Goal: Task Accomplishment & Management: Complete application form

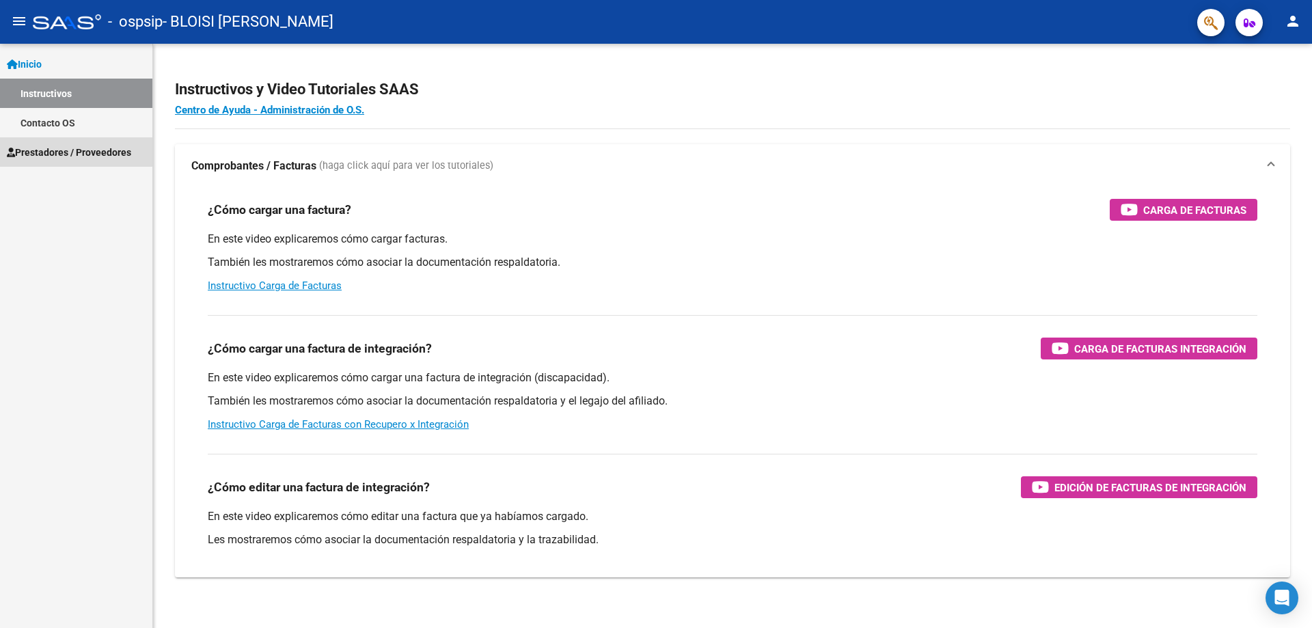
click at [56, 146] on span "Prestadores / Proveedores" at bounding box center [69, 152] width 124 height 15
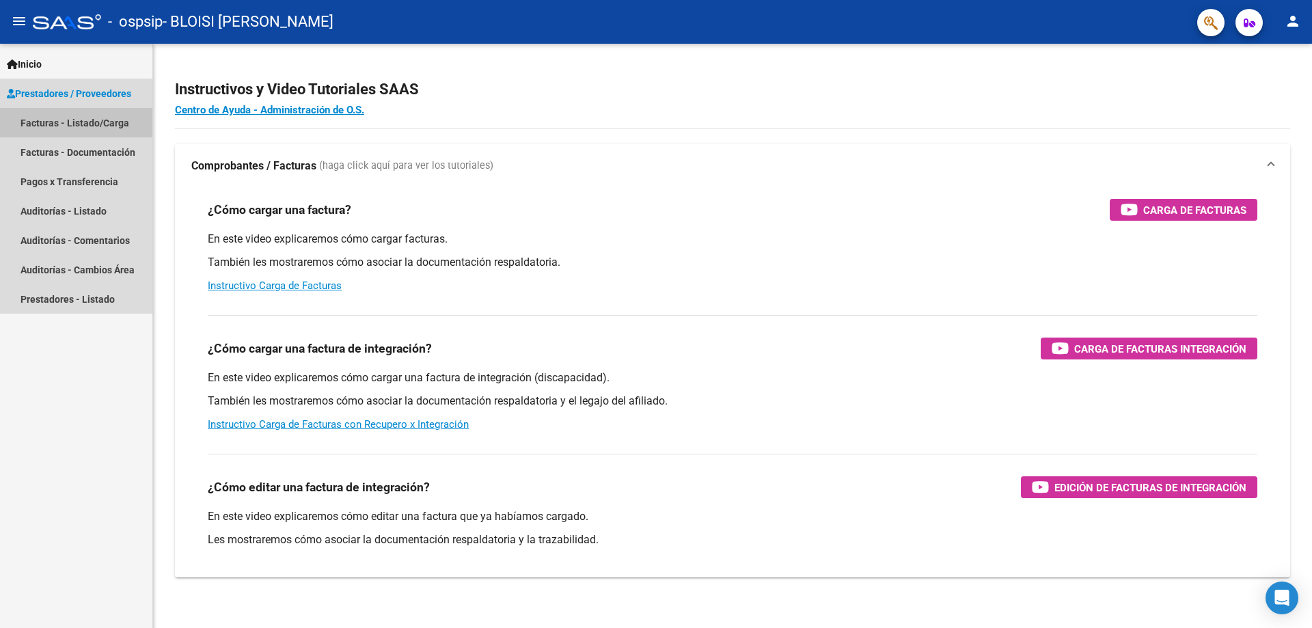
click at [65, 122] on link "Facturas - Listado/Carga" at bounding box center [76, 122] width 152 height 29
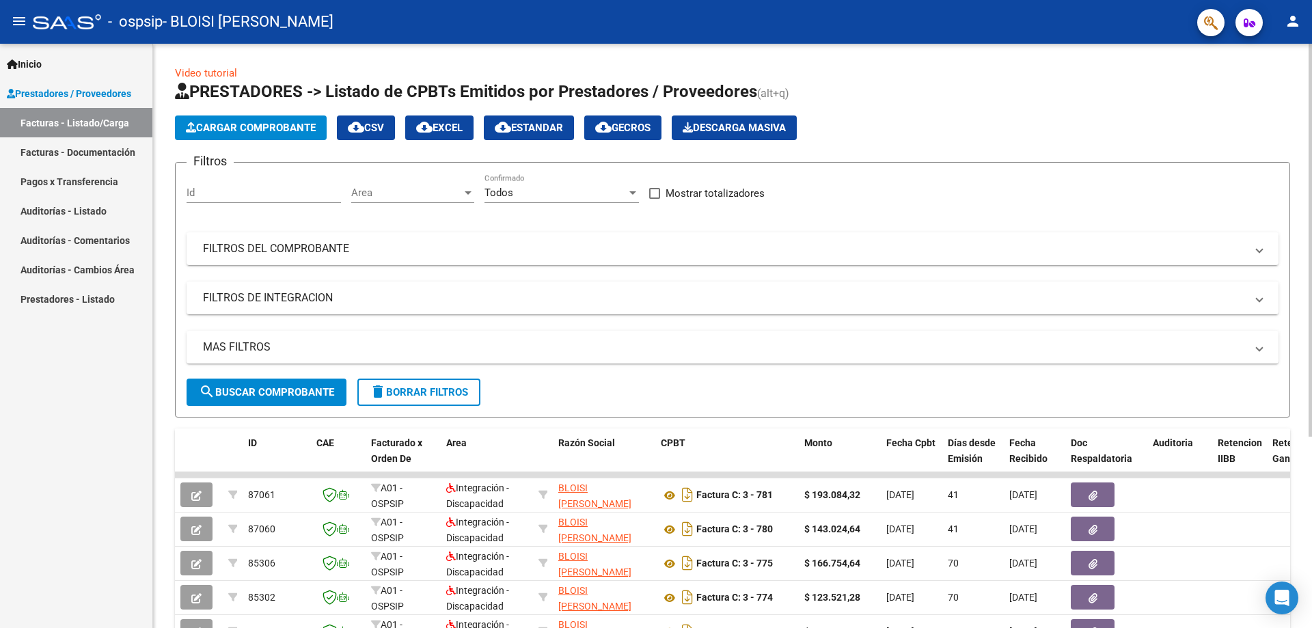
click at [215, 130] on span "Cargar Comprobante" at bounding box center [251, 128] width 130 height 12
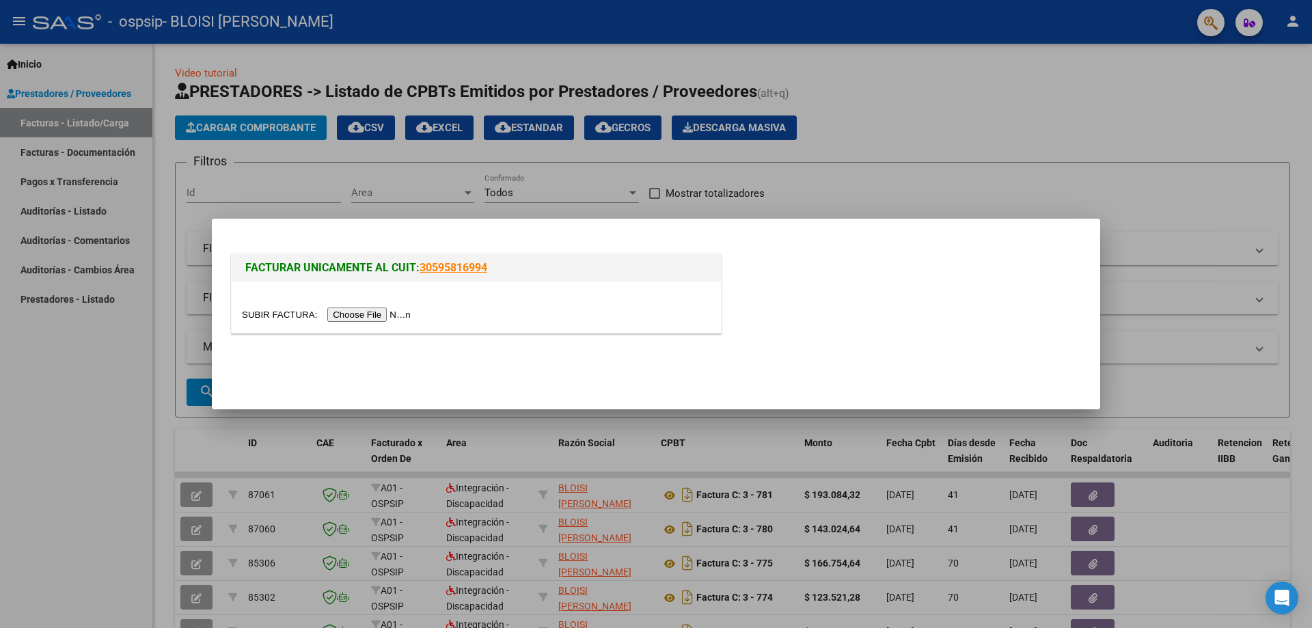
click at [362, 312] on input "file" at bounding box center [328, 315] width 173 height 14
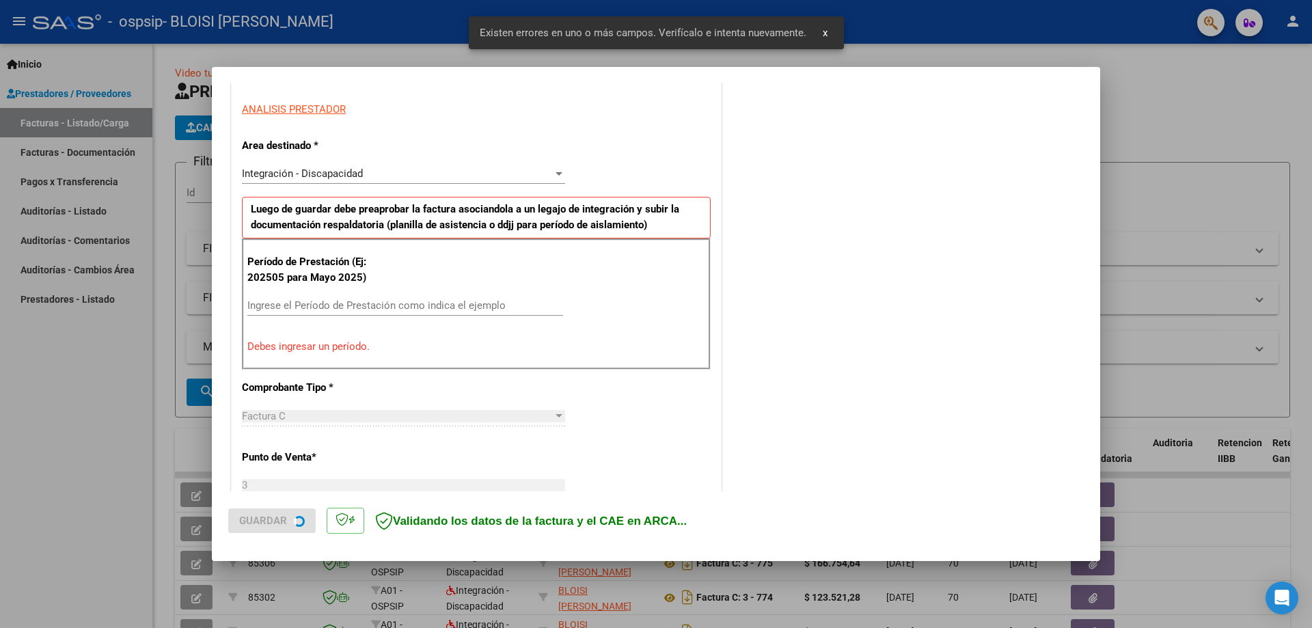
scroll to position [246, 0]
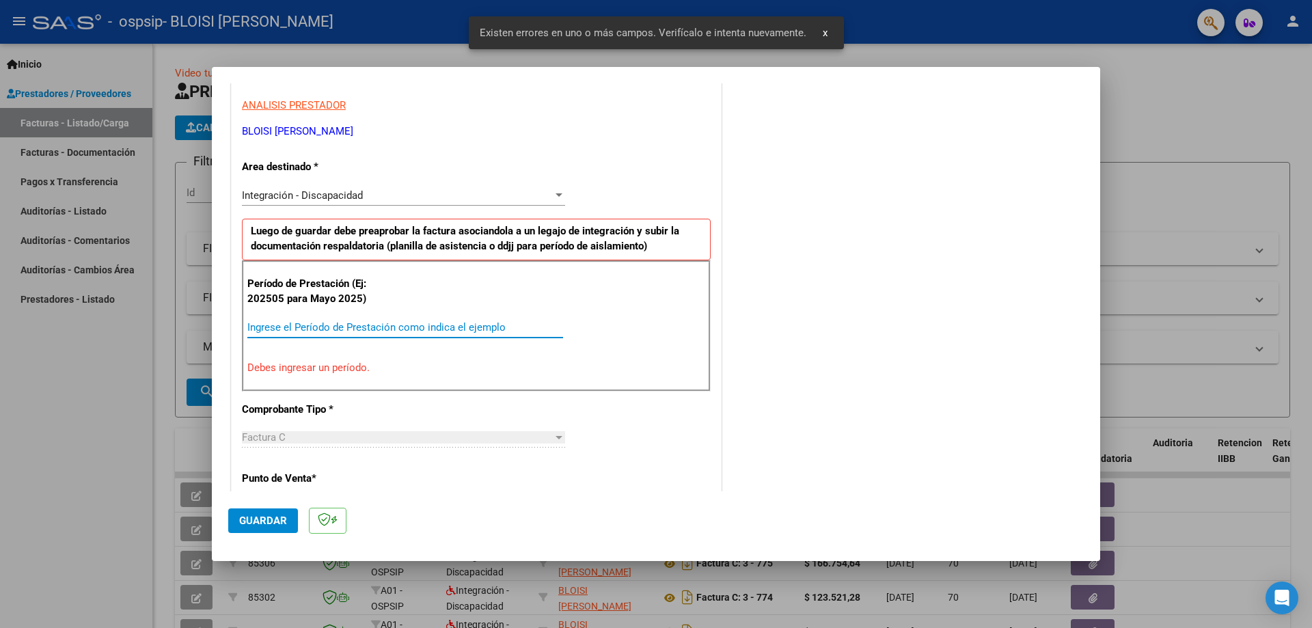
click at [363, 326] on input "Ingrese el Período de Prestación como indica el ejemplo" at bounding box center [405, 327] width 316 height 12
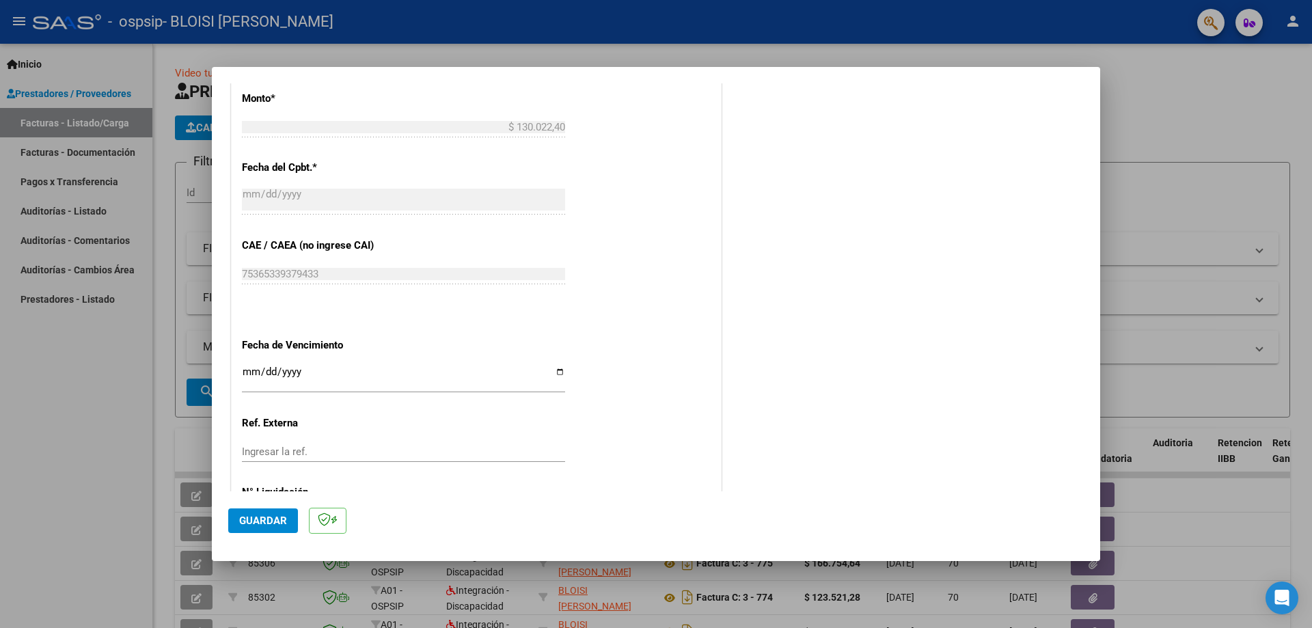
scroll to position [795, 0]
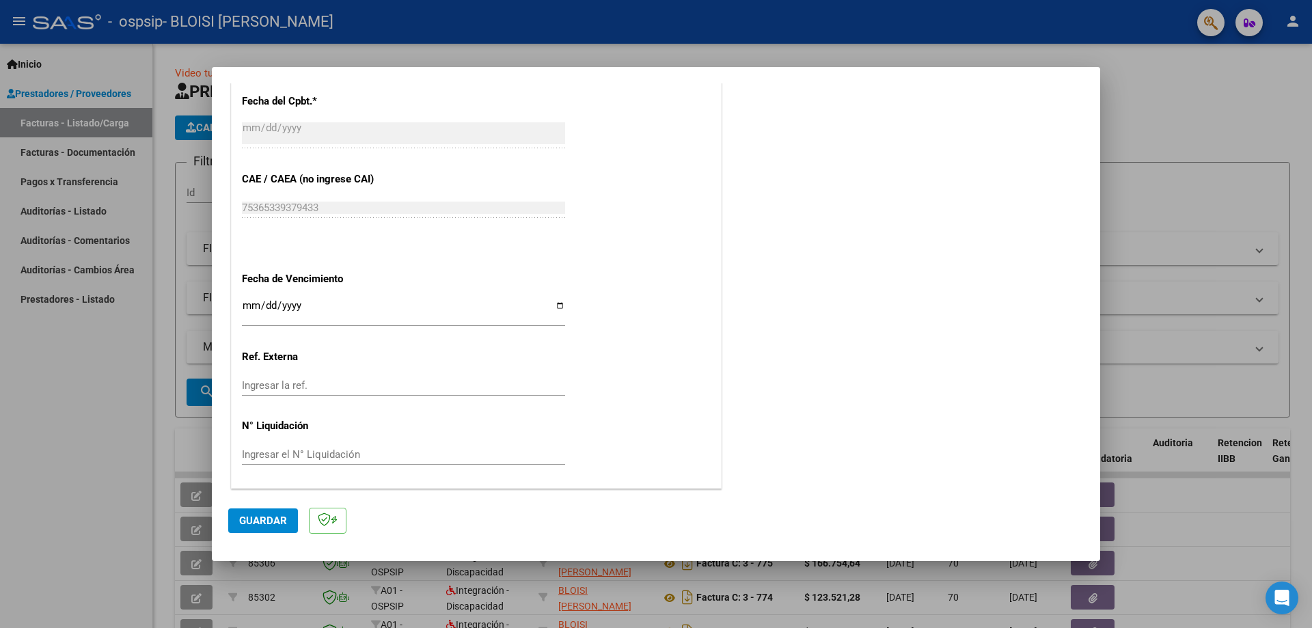
type input "202508"
click at [275, 516] on span "Guardar" at bounding box center [263, 521] width 48 height 12
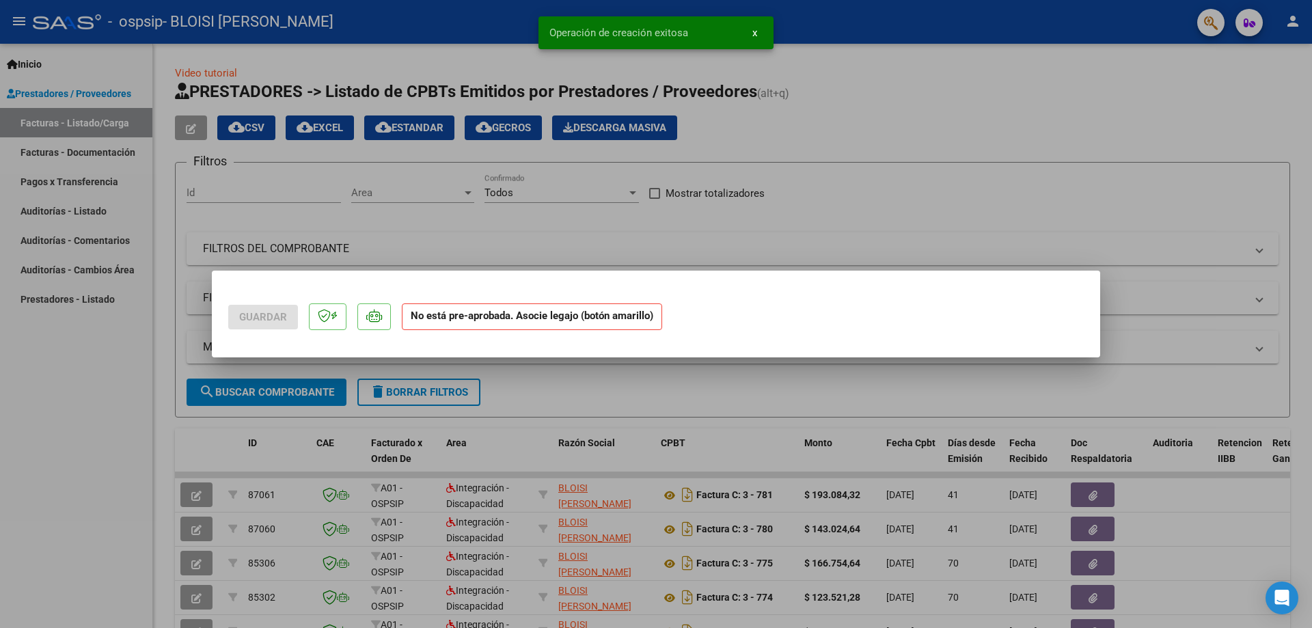
scroll to position [0, 0]
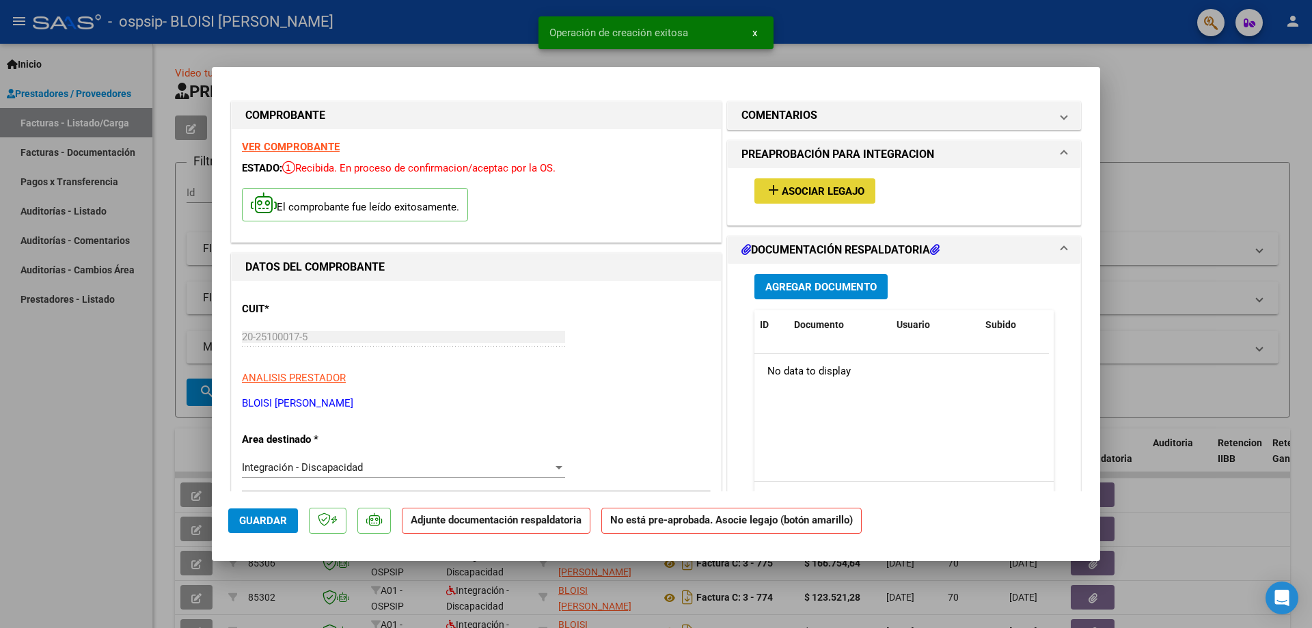
click at [782, 195] on span "Asociar Legajo" at bounding box center [823, 191] width 83 height 12
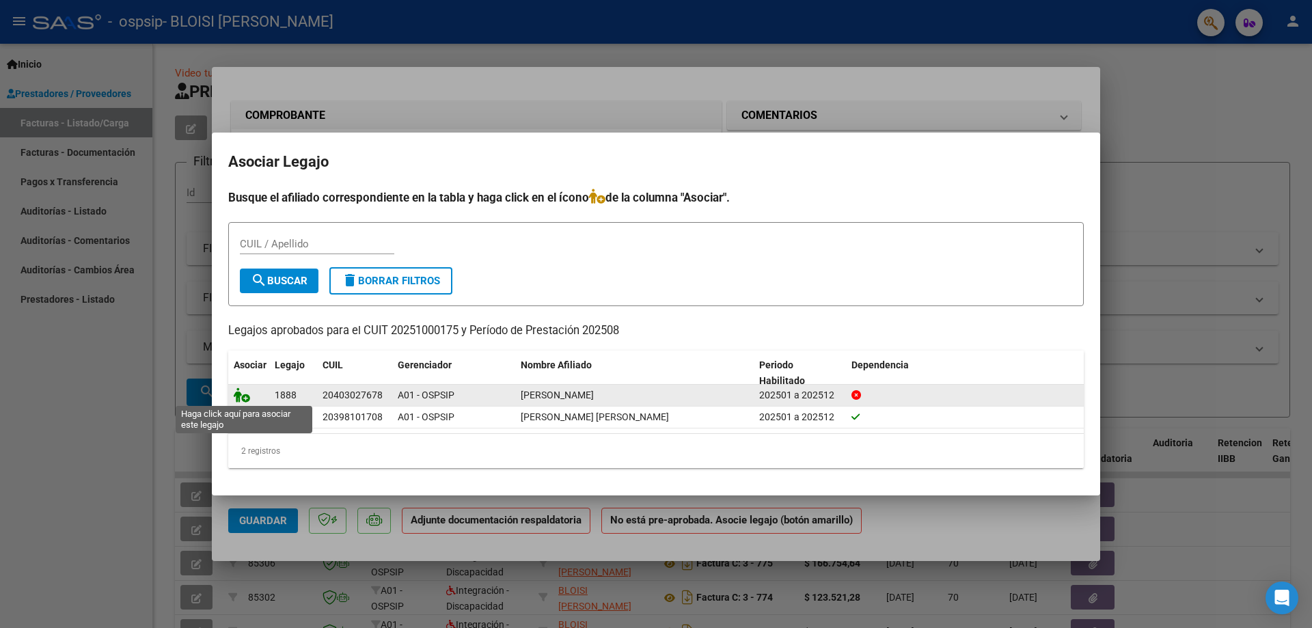
click at [243, 393] on icon at bounding box center [242, 395] width 16 height 15
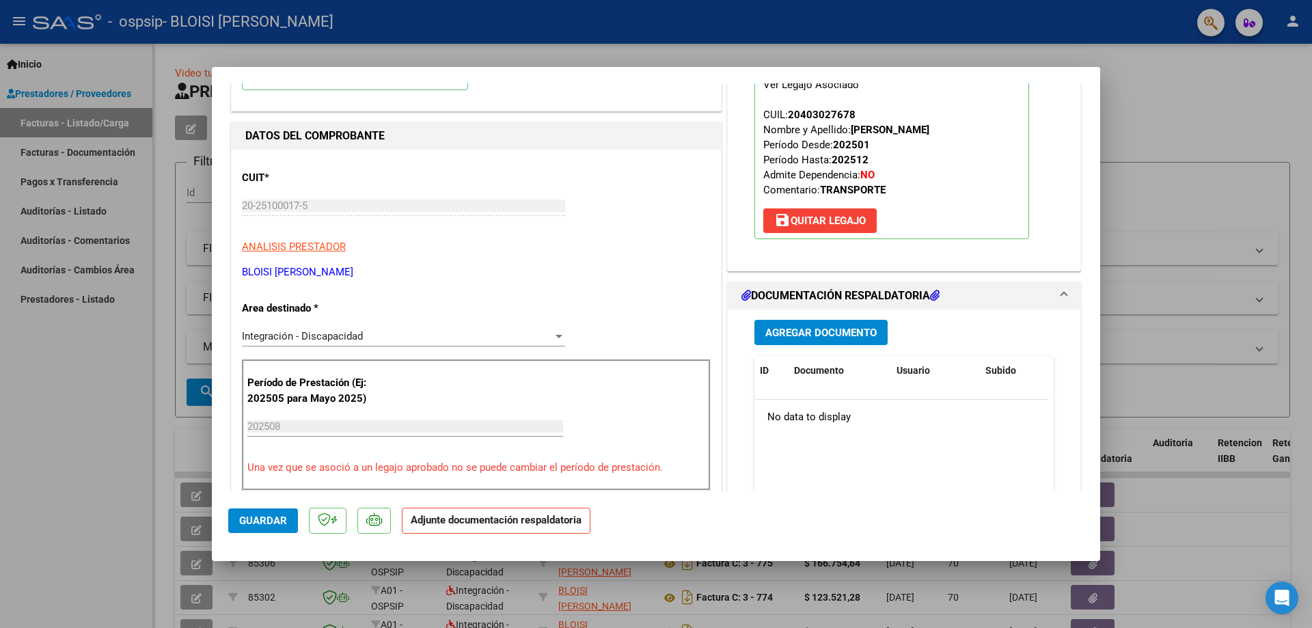
scroll to position [137, 0]
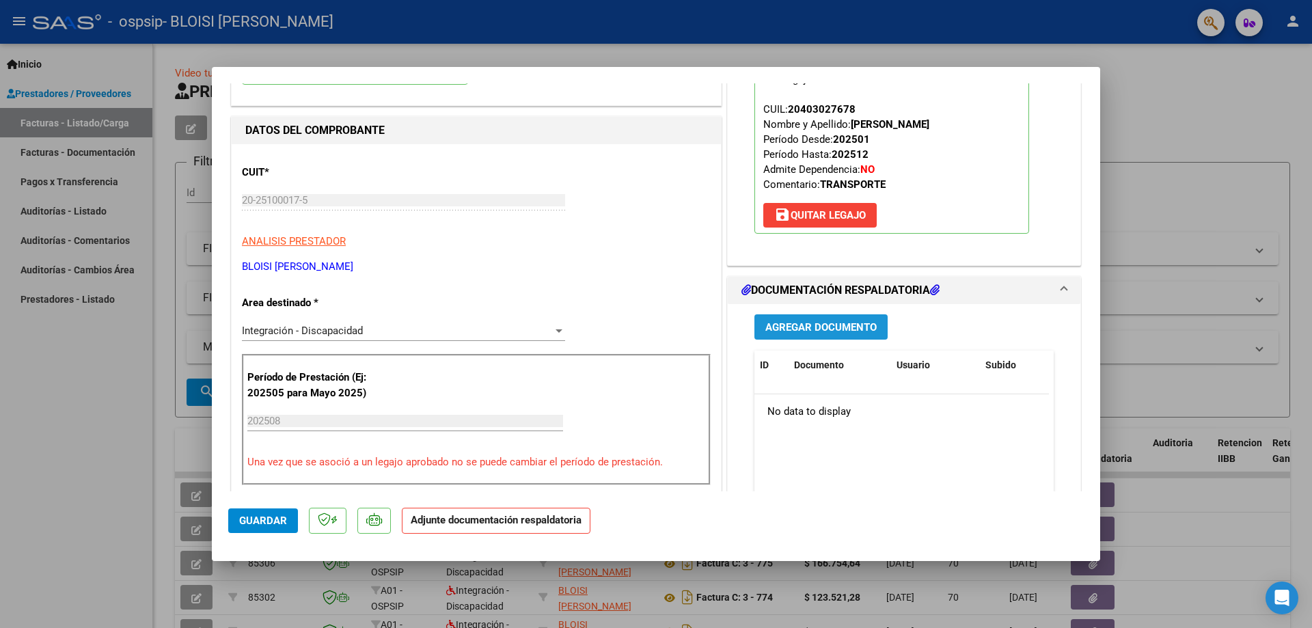
click at [846, 325] on span "Agregar Documento" at bounding box center [821, 327] width 111 height 12
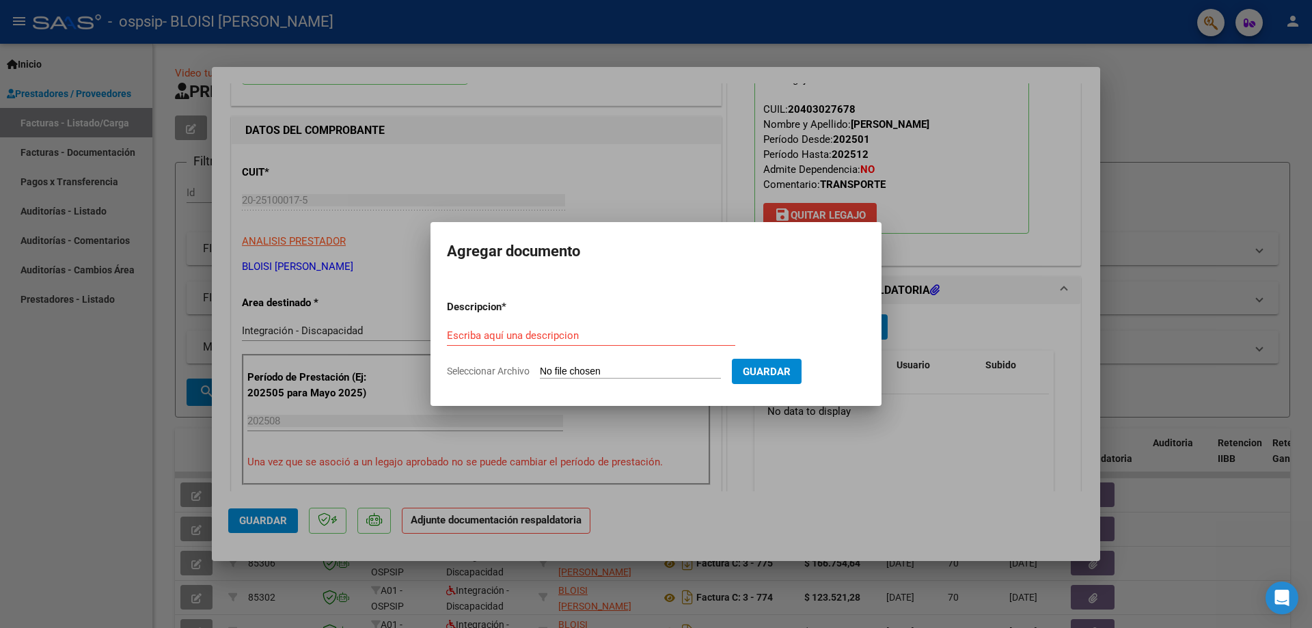
click at [686, 371] on input "Seleccionar Archivo" at bounding box center [630, 372] width 181 height 13
type input "C:\fakepath\Autorizacion [PERSON_NAME] 2025.pdf"
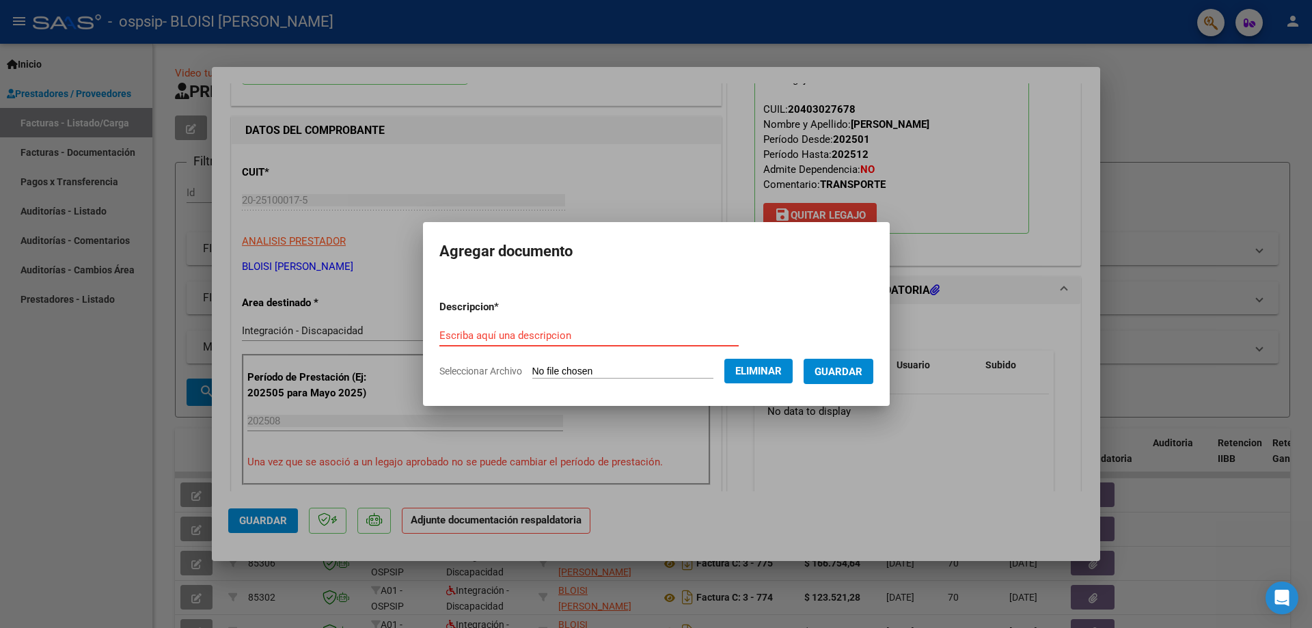
click at [511, 332] on input "Escriba aquí una descripcion" at bounding box center [589, 335] width 299 height 12
paste input "Autorizacion [PERSON_NAME] 2025"
type input "Autorizacion [PERSON_NAME] 2025"
click at [848, 371] on span "Guardar" at bounding box center [839, 372] width 48 height 12
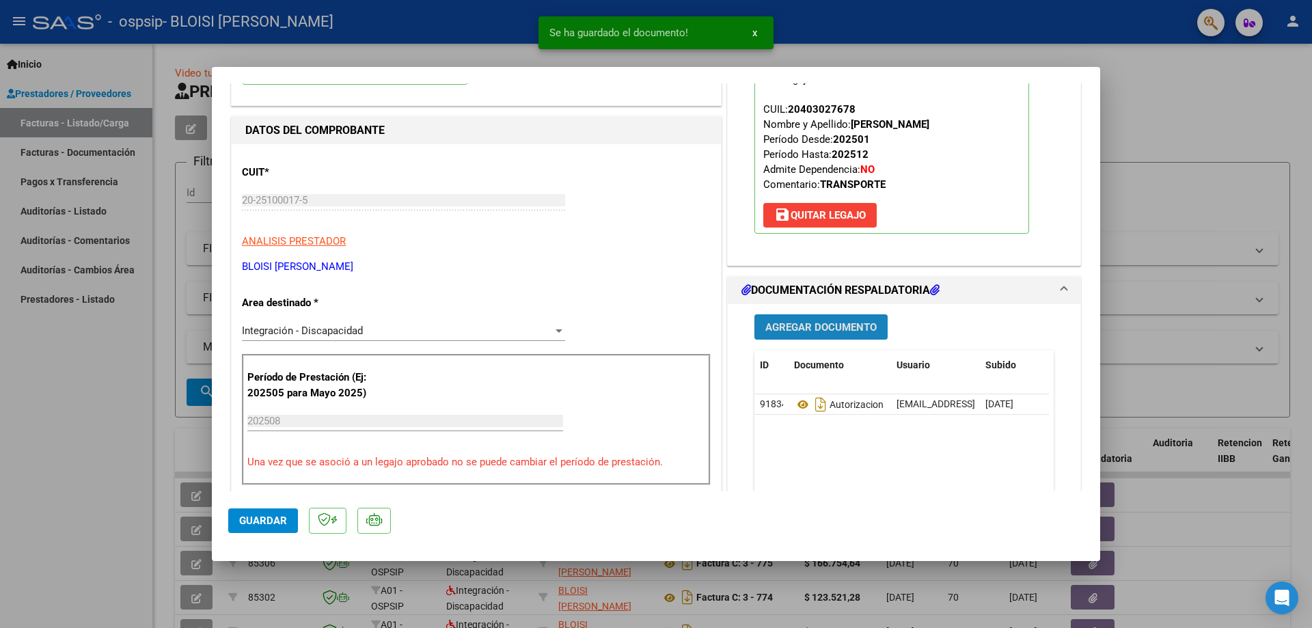
click at [821, 321] on span "Agregar Documento" at bounding box center [821, 327] width 111 height 12
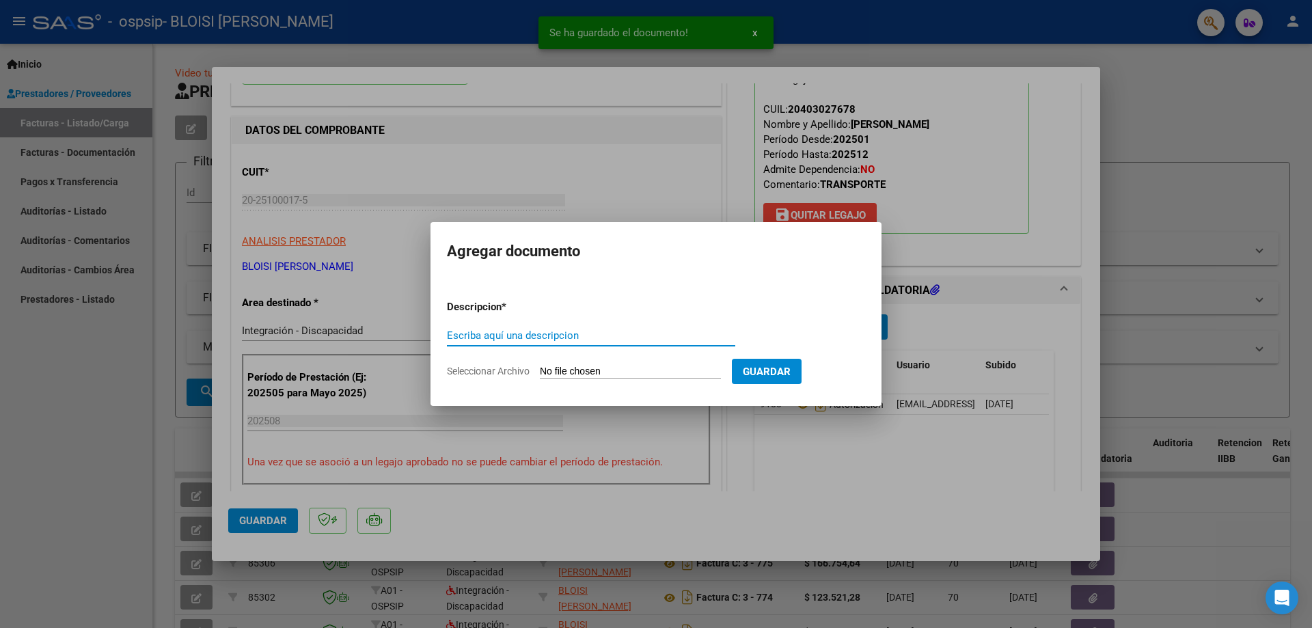
click at [705, 371] on input "Seleccionar Archivo" at bounding box center [630, 372] width 181 height 13
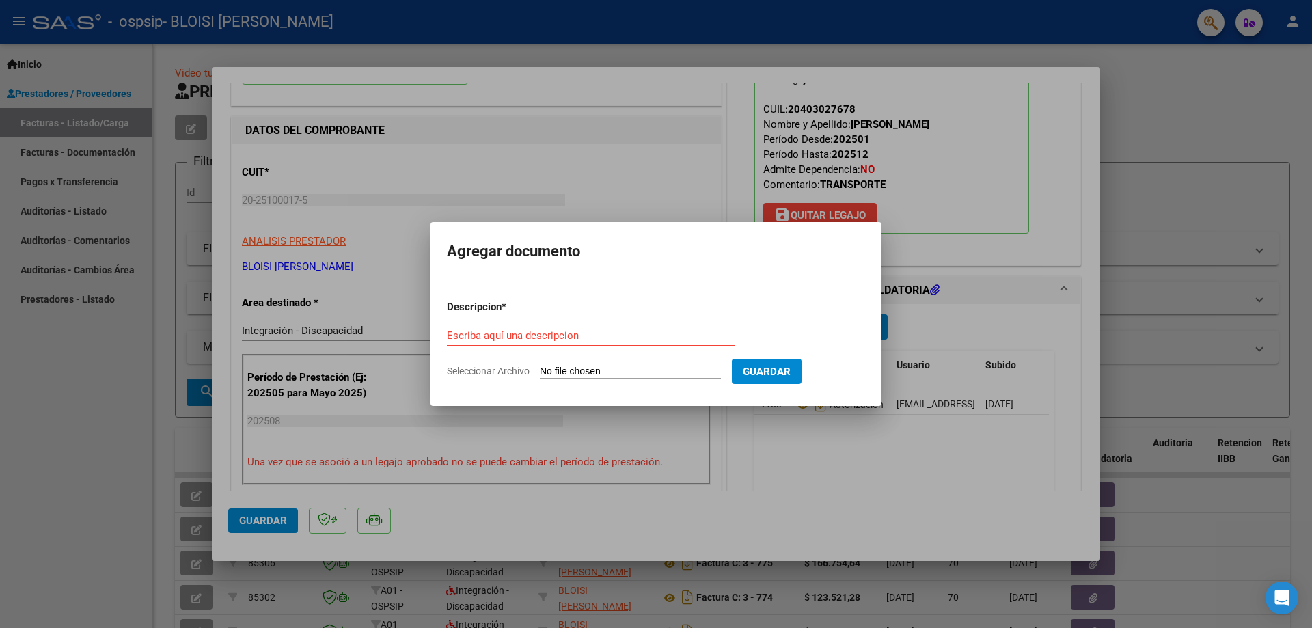
type input "C:\fakepath\Asistencia [PERSON_NAME] 08.2025.pdf"
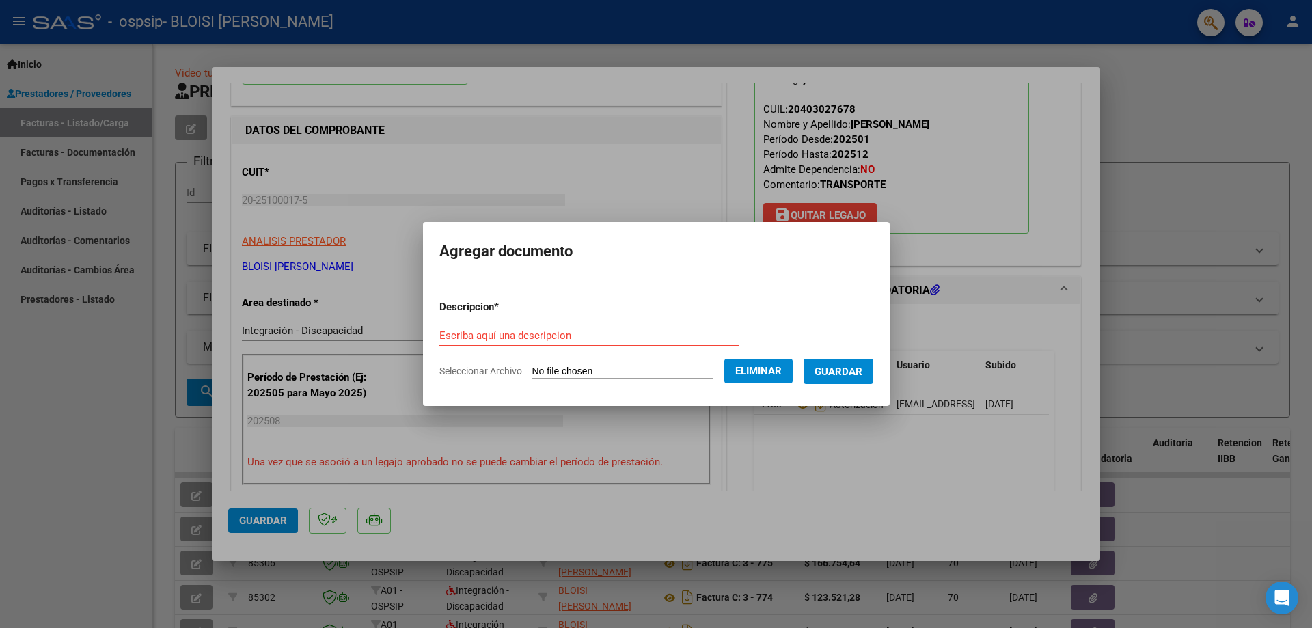
click at [541, 338] on input "Escriba aquí una descripcion" at bounding box center [589, 335] width 299 height 12
paste input "Asistencia [PERSON_NAME] 08.2025"
type input "Asistencia [PERSON_NAME] 08.2025"
click at [863, 369] on span "Guardar" at bounding box center [839, 372] width 48 height 12
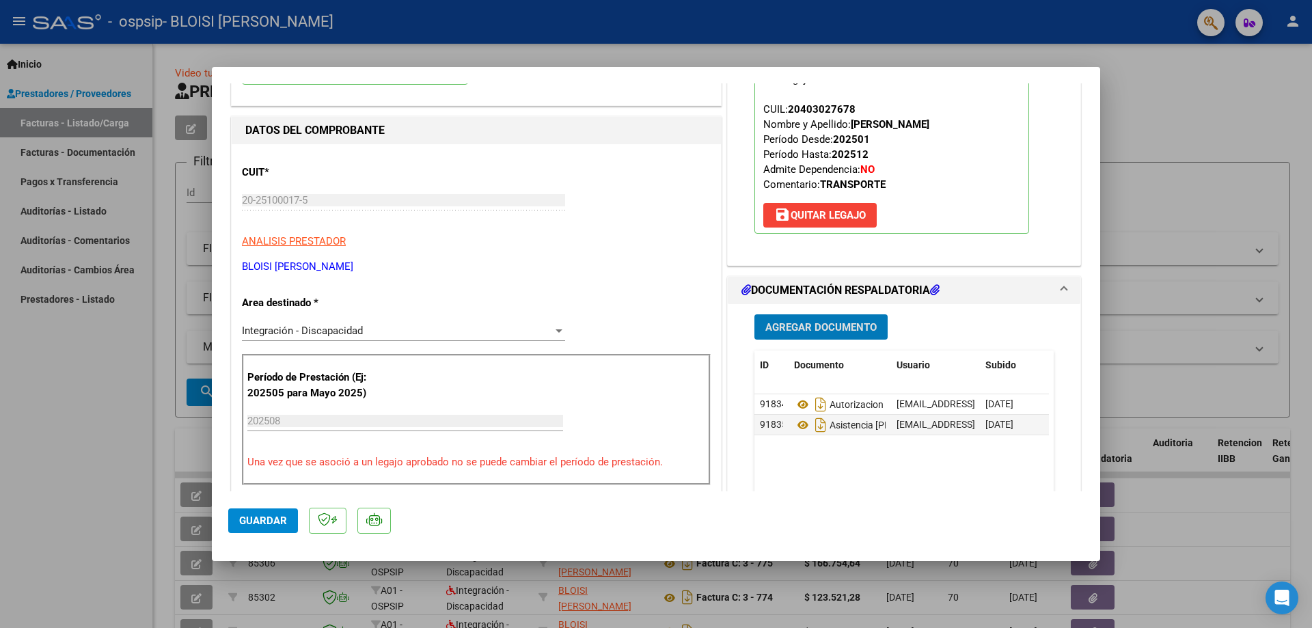
click at [252, 522] on span "Guardar" at bounding box center [263, 521] width 48 height 12
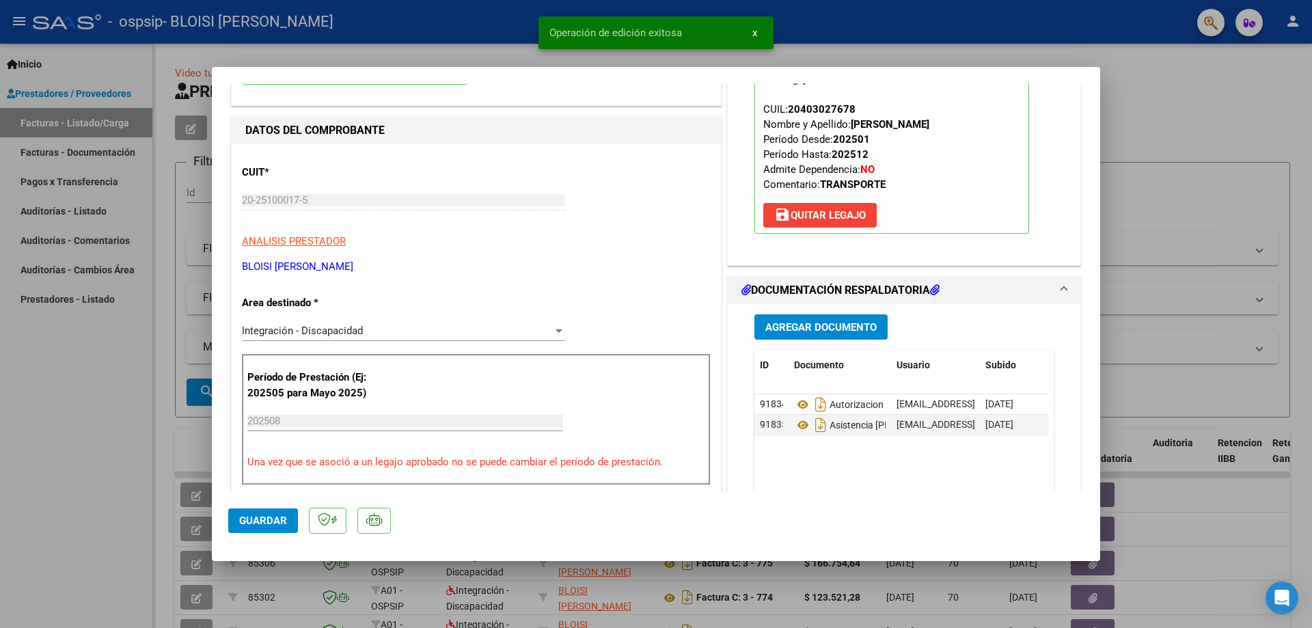
click at [53, 468] on div at bounding box center [656, 314] width 1312 height 628
type input "$ 0,00"
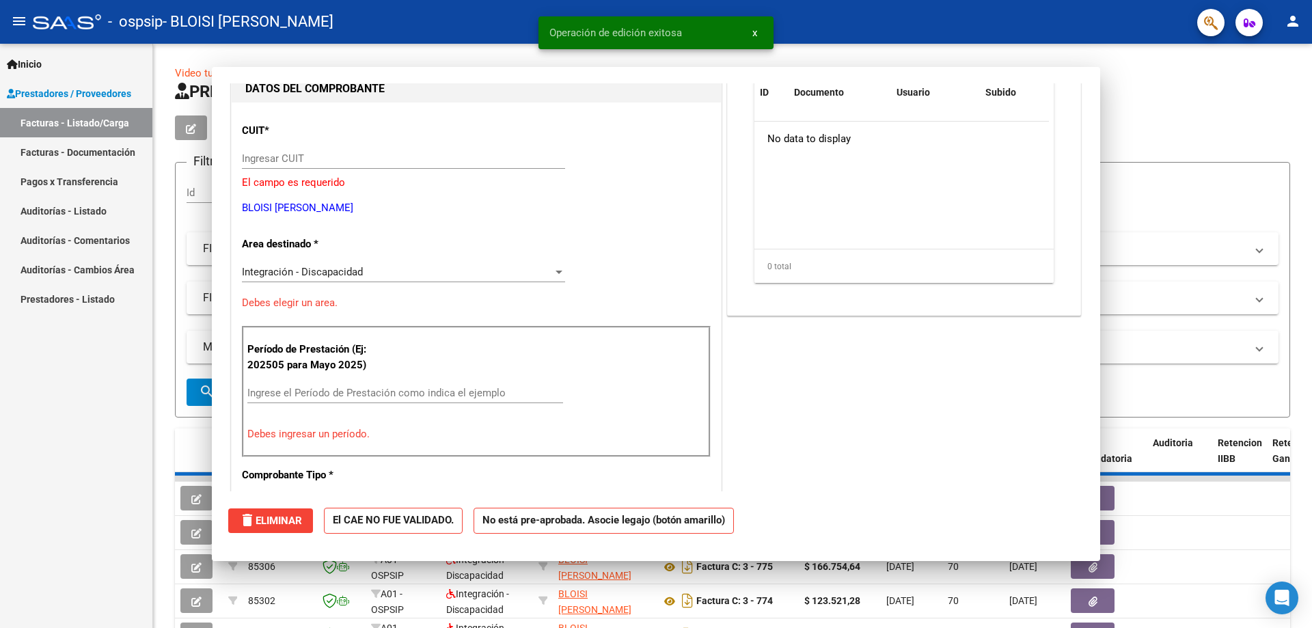
scroll to position [145, 0]
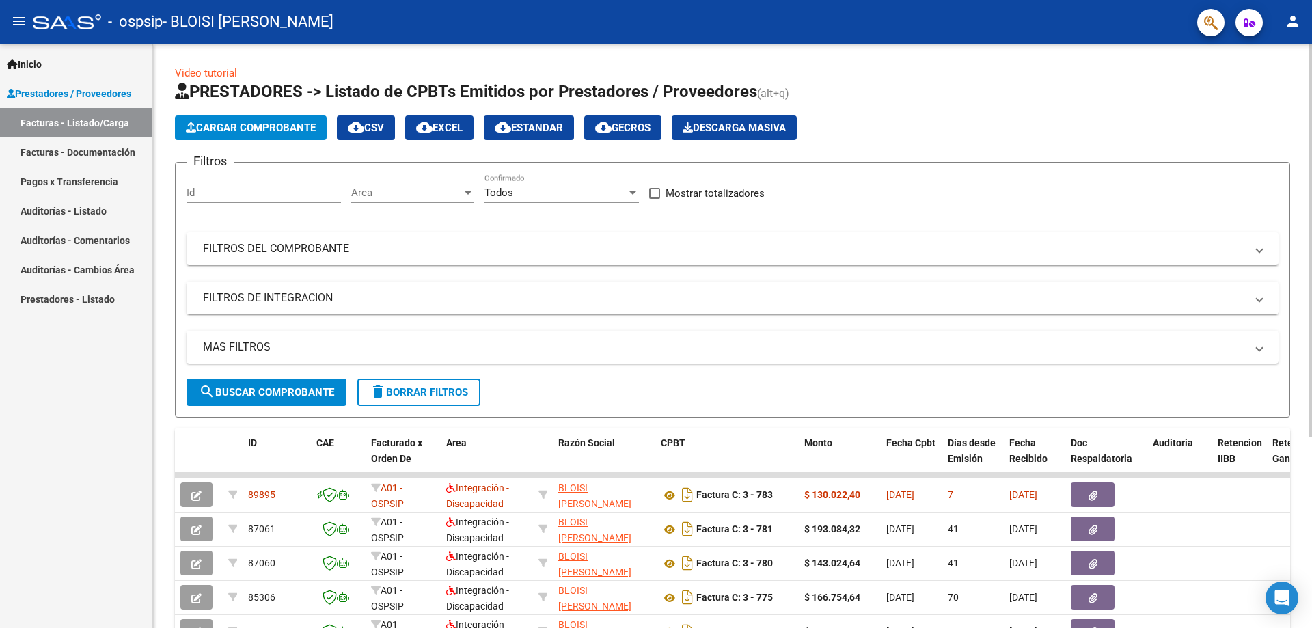
click at [262, 129] on span "Cargar Comprobante" at bounding box center [251, 128] width 130 height 12
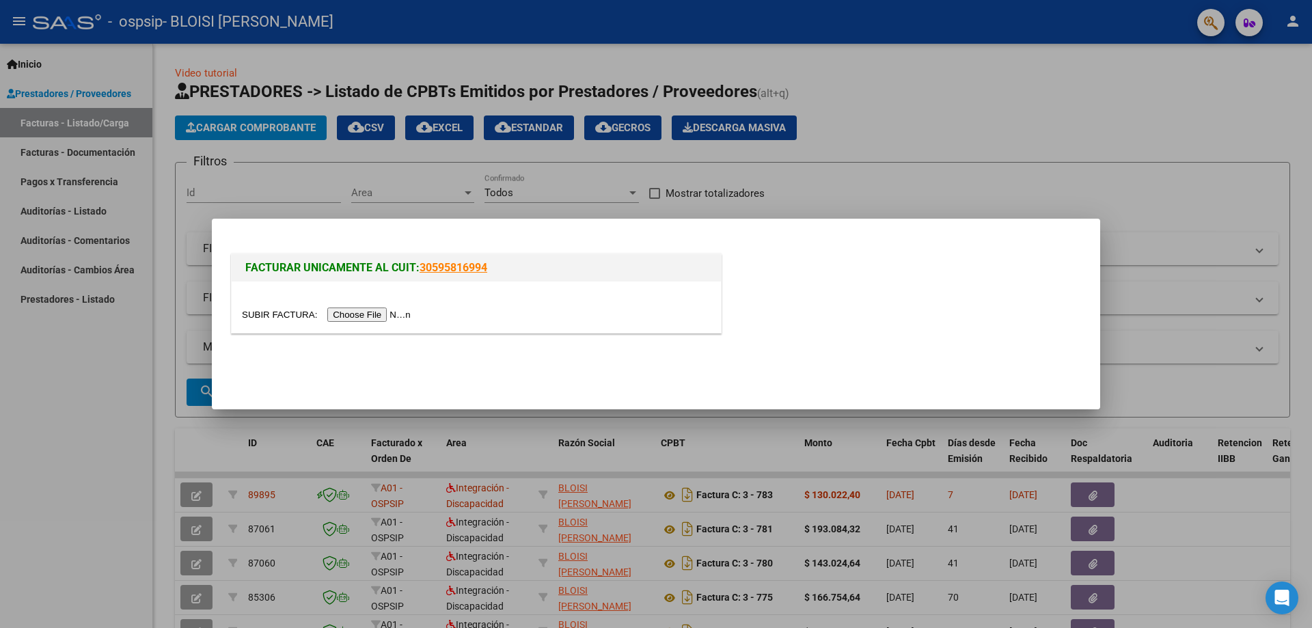
click at [353, 312] on input "file" at bounding box center [328, 315] width 173 height 14
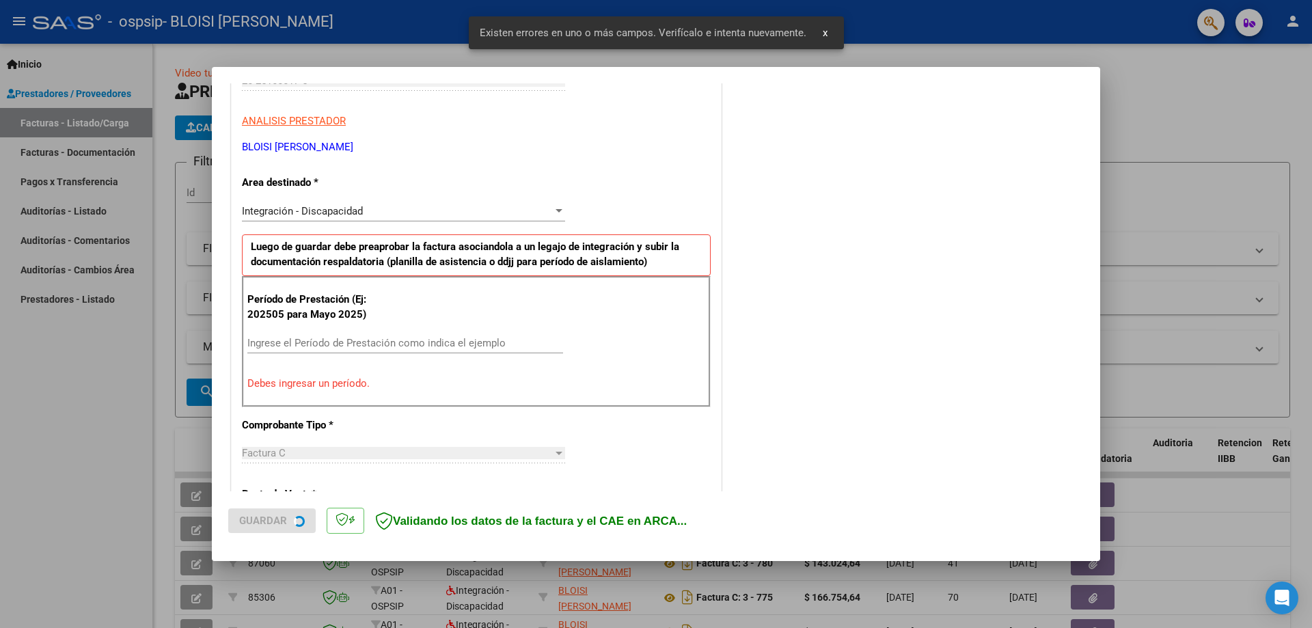
scroll to position [246, 0]
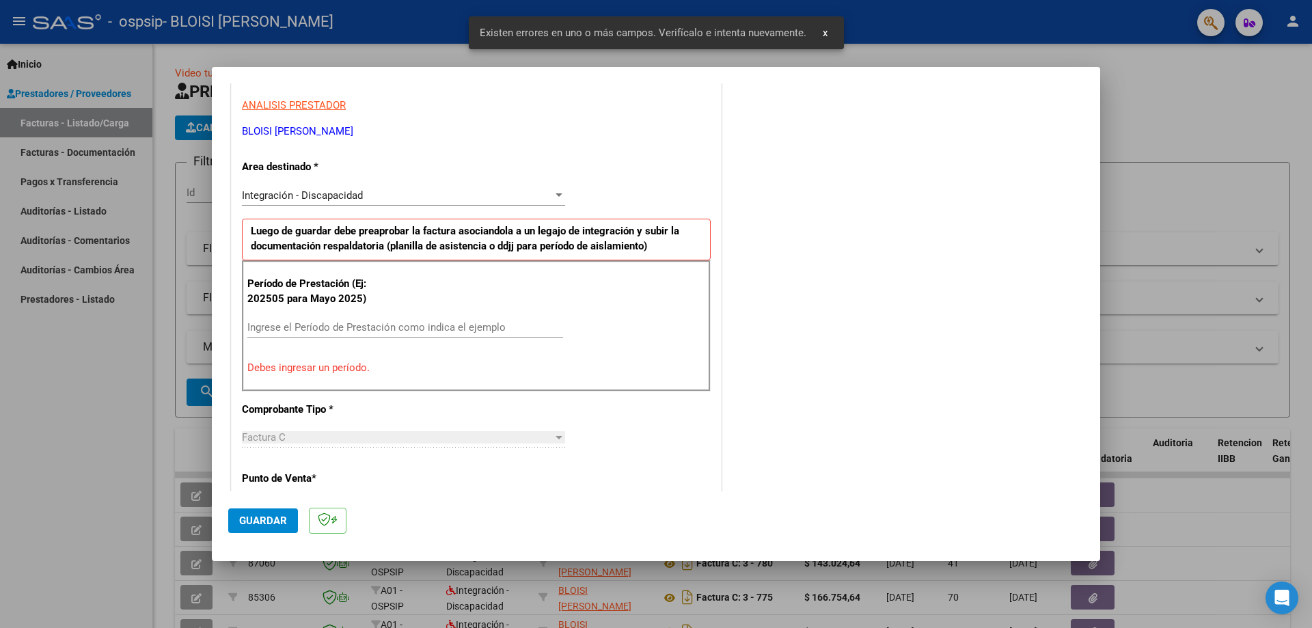
click at [351, 325] on input "Ingrese el Período de Prestación como indica el ejemplo" at bounding box center [405, 327] width 316 height 12
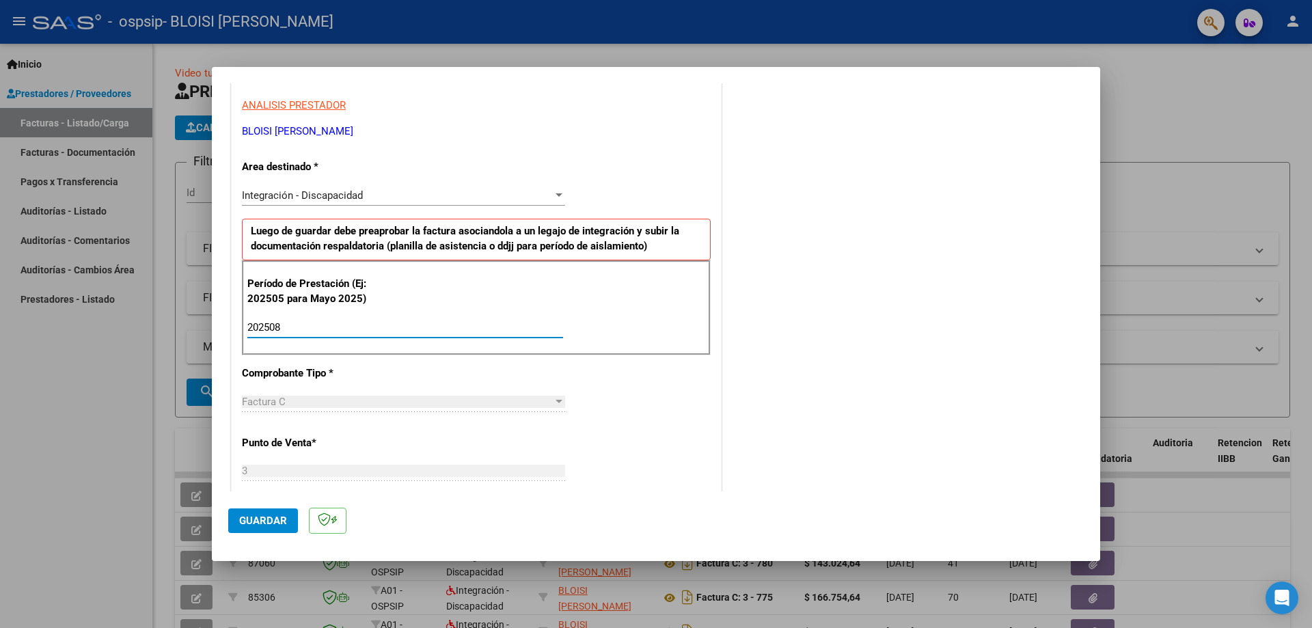
type input "202508"
click at [259, 522] on span "Guardar" at bounding box center [263, 521] width 48 height 12
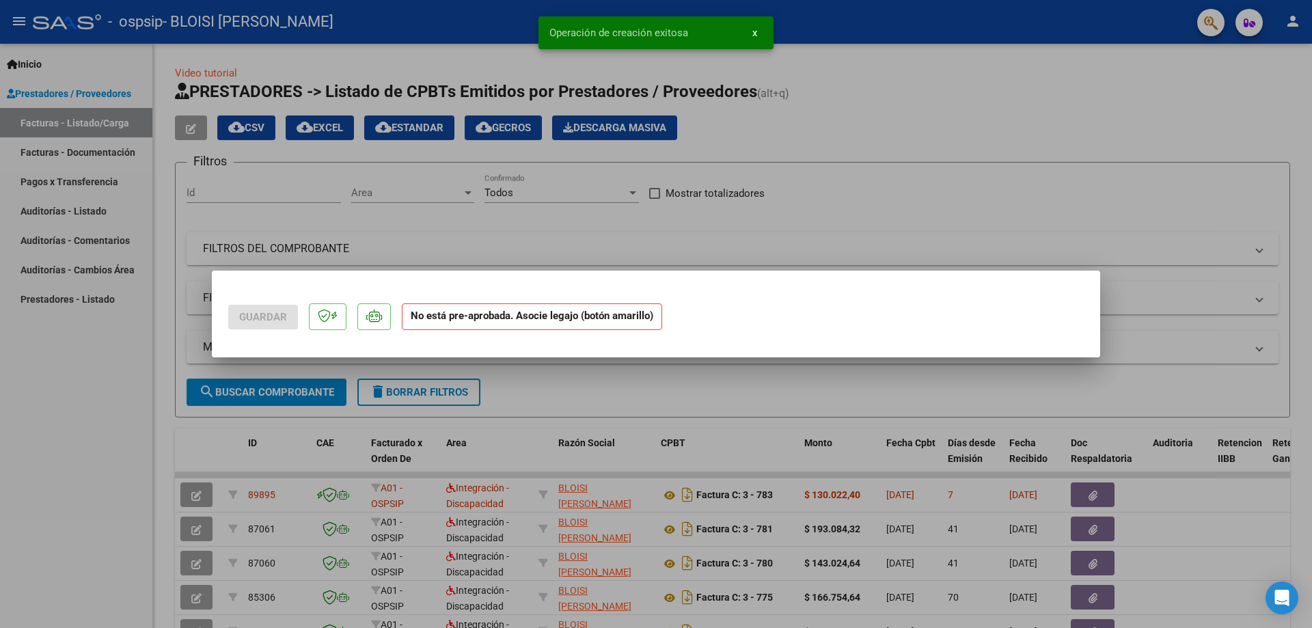
scroll to position [0, 0]
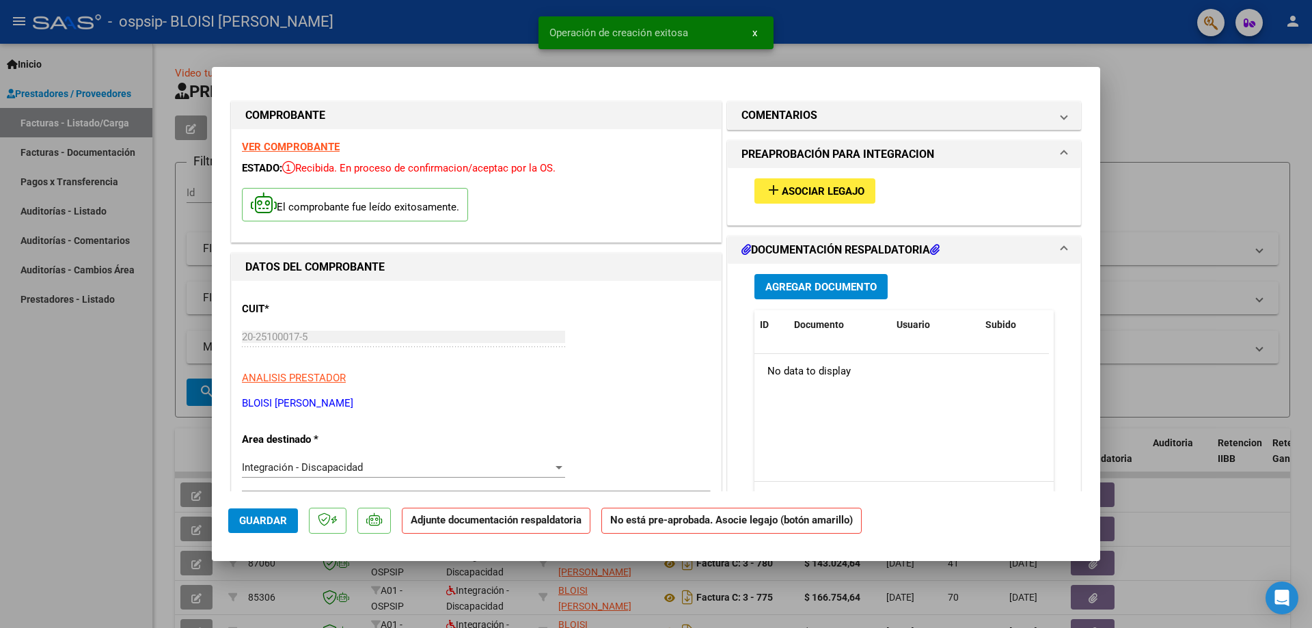
click at [800, 194] on span "Asociar Legajo" at bounding box center [823, 191] width 83 height 12
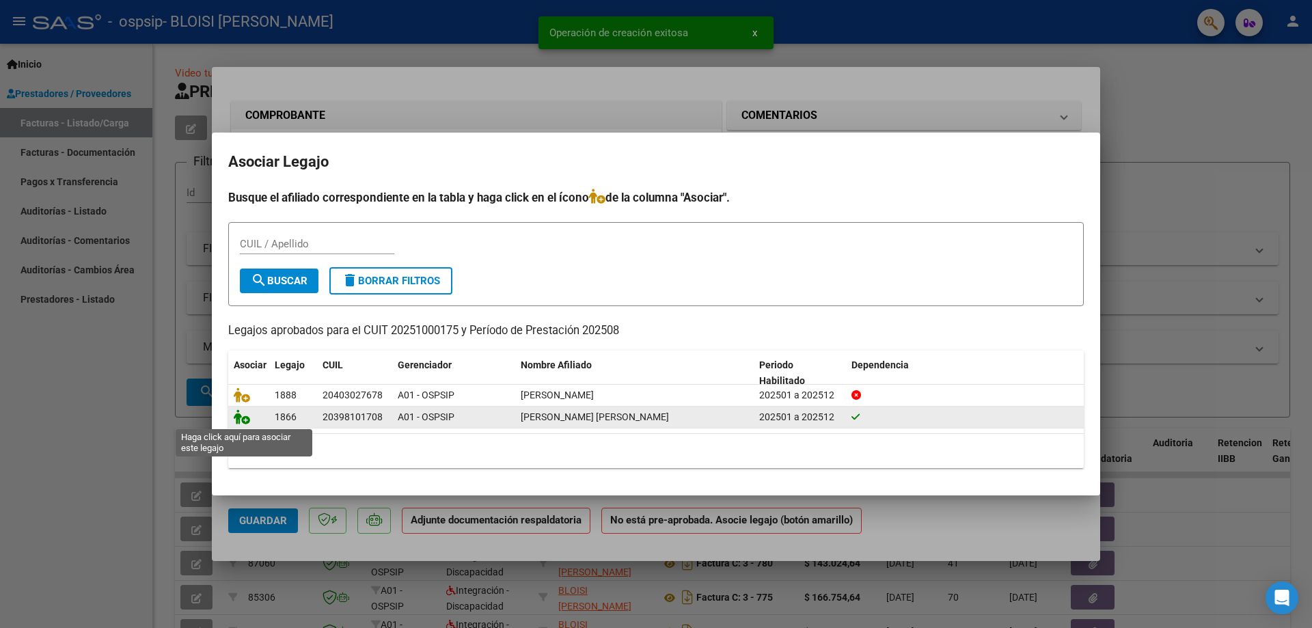
click at [245, 416] on icon at bounding box center [242, 416] width 16 height 15
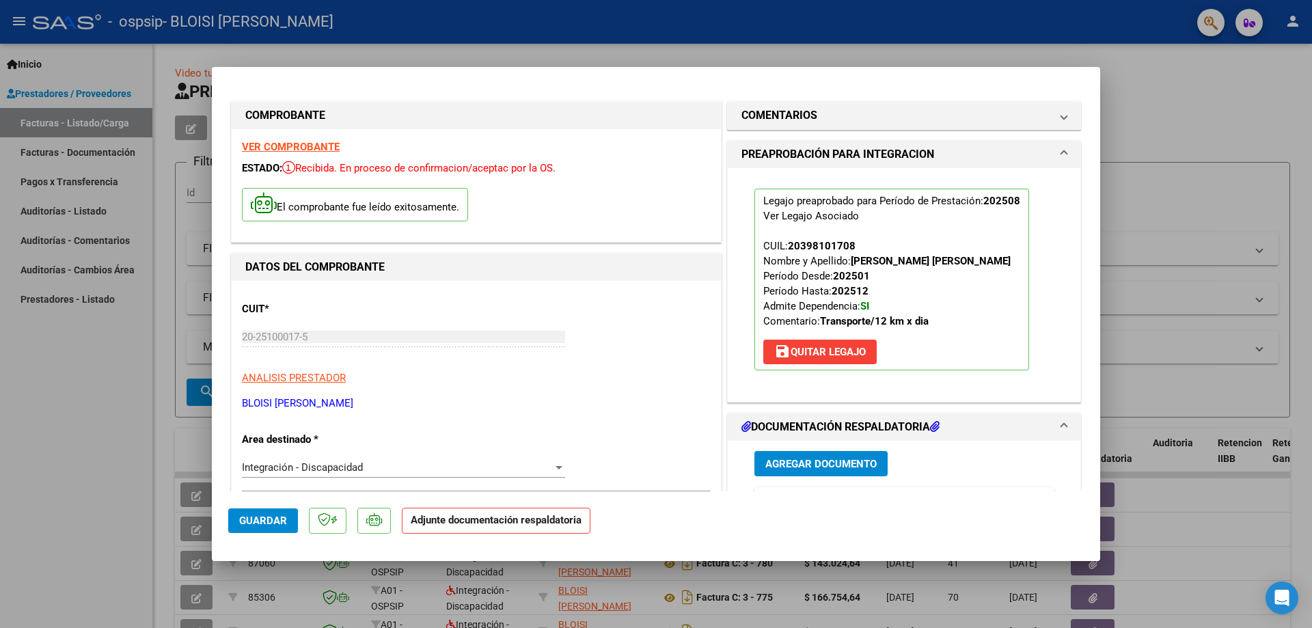
click at [790, 467] on span "Agregar Documento" at bounding box center [821, 464] width 111 height 12
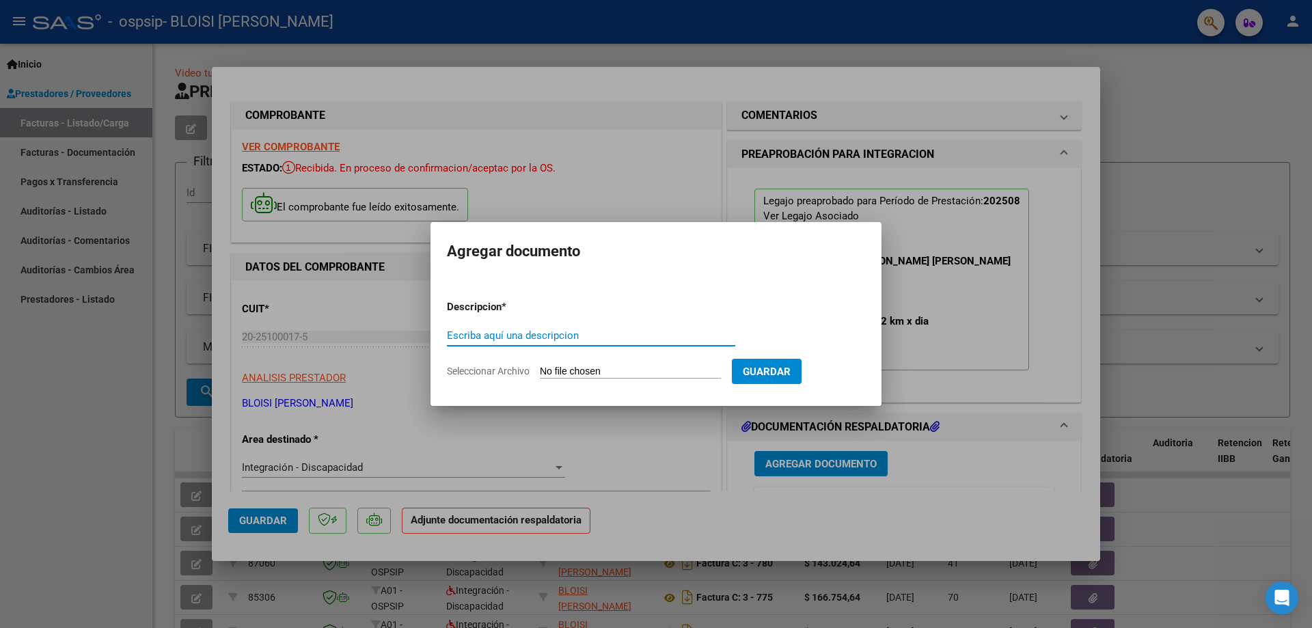
click at [706, 368] on input "Seleccionar Archivo" at bounding box center [630, 372] width 181 height 13
type input "C:\fakepath\Autorizacion [PERSON_NAME] 2025.pdf"
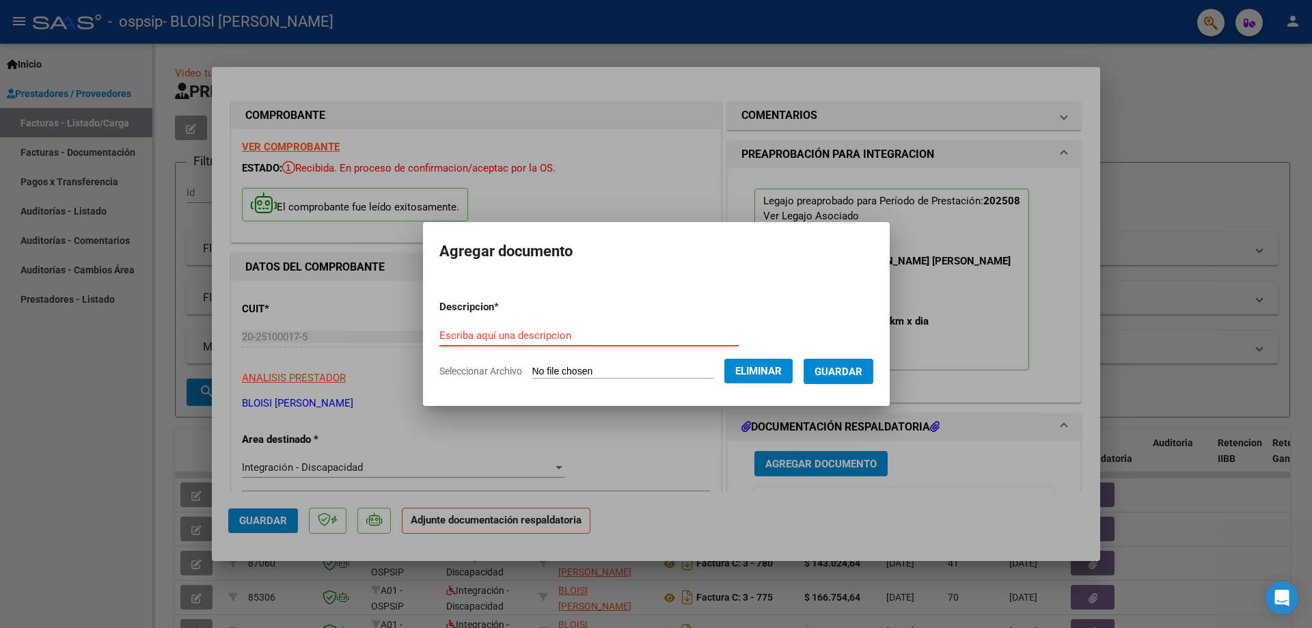
paste input "Autorizacion [PERSON_NAME] 2025"
type input "Autorizacion [PERSON_NAME] 2025"
click at [828, 370] on span "Guardar" at bounding box center [839, 372] width 48 height 12
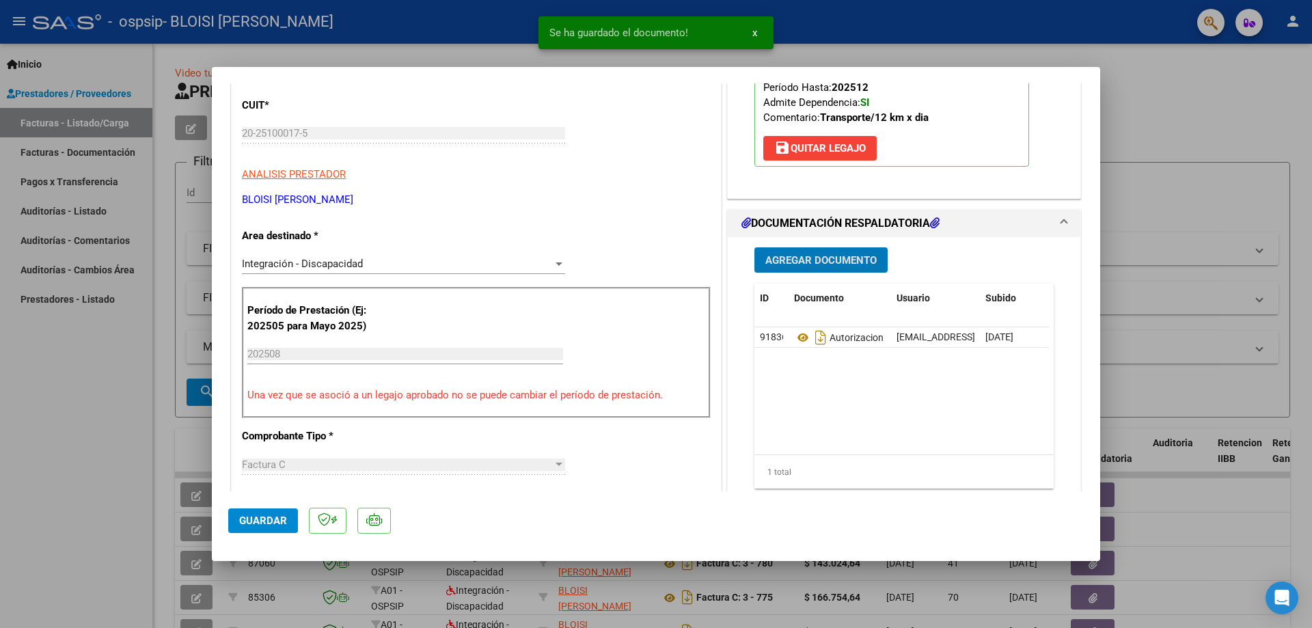
scroll to position [205, 0]
click at [802, 250] on button "Agregar Documento" at bounding box center [821, 258] width 133 height 25
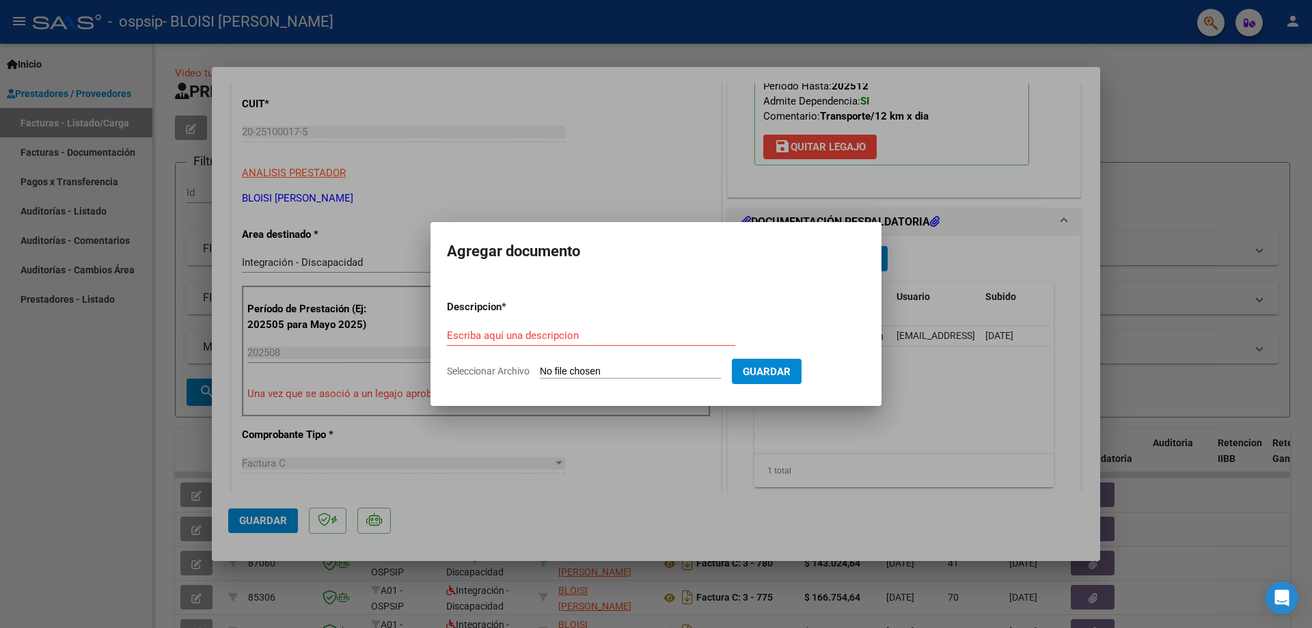
click at [596, 368] on input "Seleccionar Archivo" at bounding box center [630, 372] width 181 height 13
type input "C:\fakepath\Asistencia [PERSON_NAME] 08.2025.pdf"
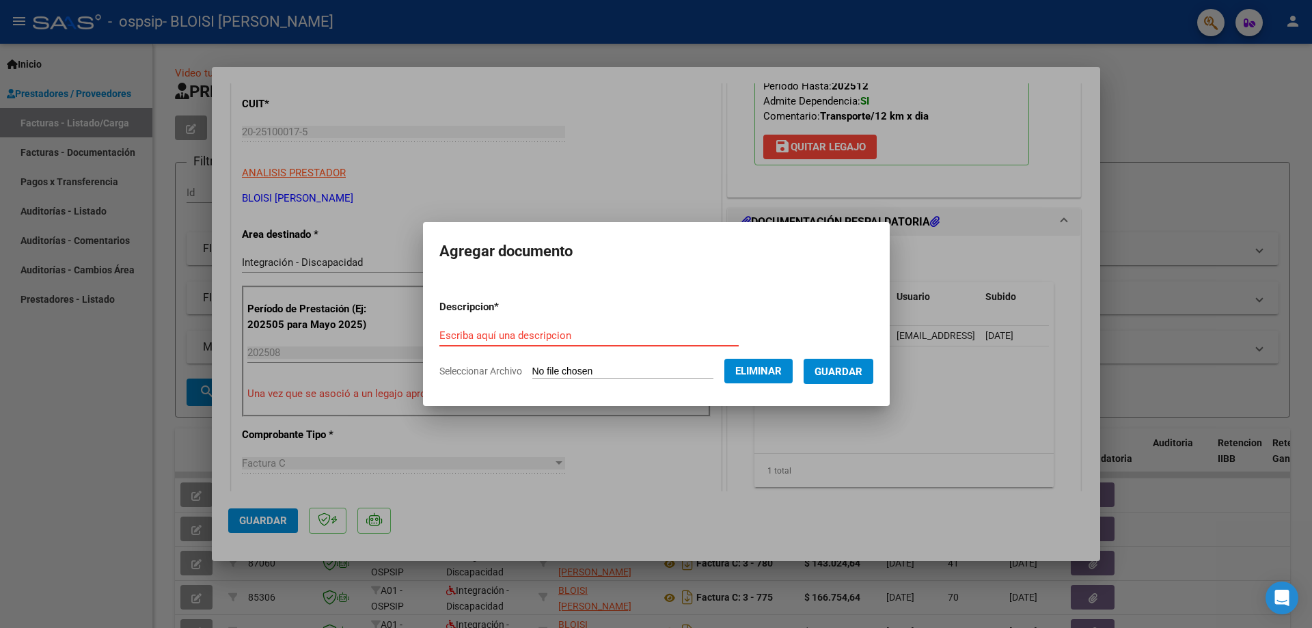
click at [523, 334] on input "Escriba aquí una descripcion" at bounding box center [589, 335] width 299 height 12
paste input "Asistencia [PERSON_NAME] 08.2025"
type input "Asistencia [PERSON_NAME] 08.2025"
click at [854, 374] on span "Guardar" at bounding box center [839, 372] width 48 height 12
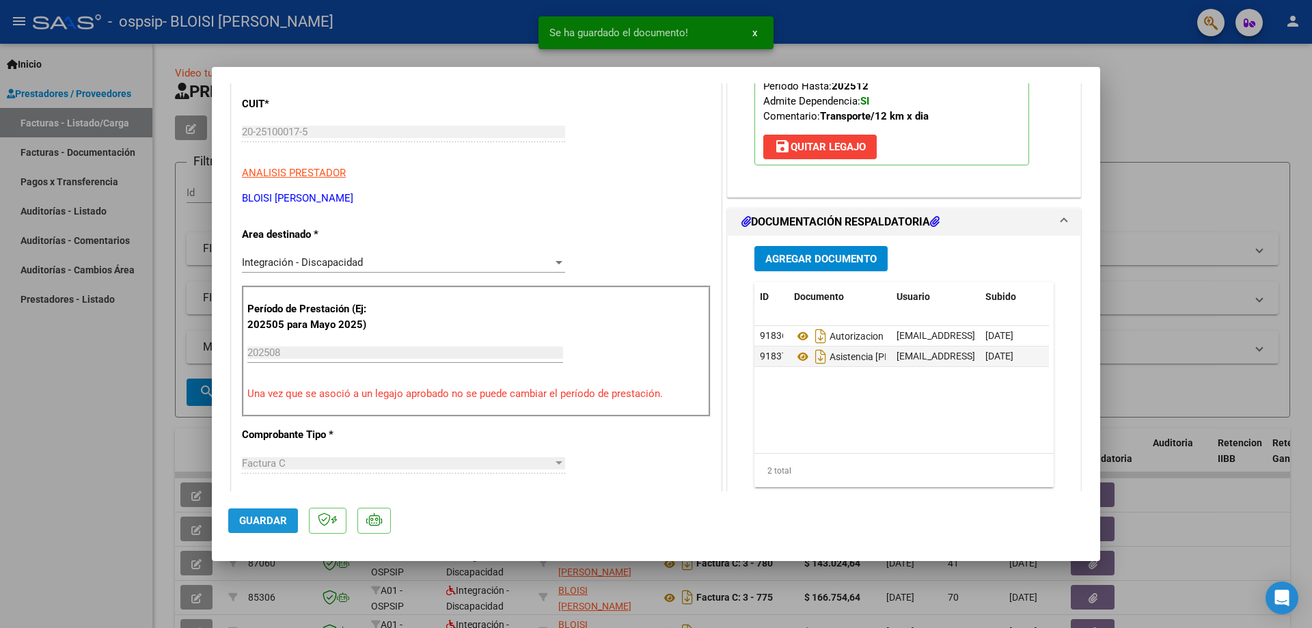
click at [275, 520] on span "Guardar" at bounding box center [263, 521] width 48 height 12
click at [6, 408] on div at bounding box center [656, 314] width 1312 height 628
type input "$ 0,00"
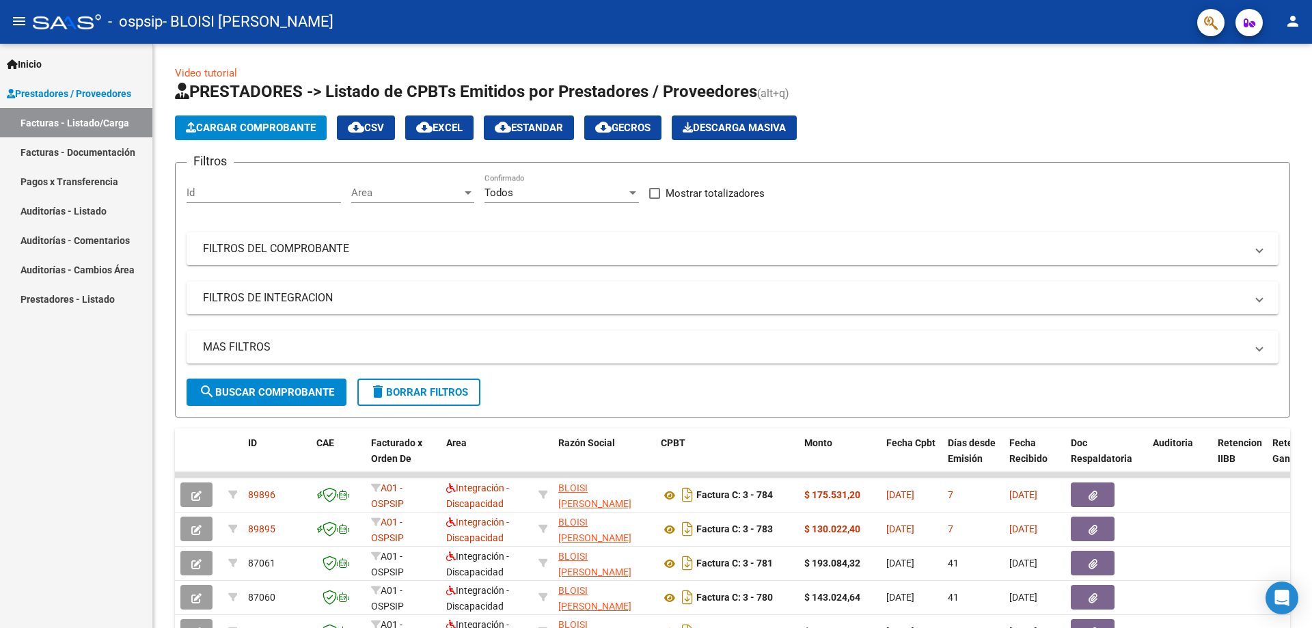
click at [29, 434] on div "Inicio Instructivos Contacto OS Prestadores / Proveedores Facturas - Listado/Ca…" at bounding box center [76, 336] width 152 height 584
